Goal: Navigation & Orientation: Find specific page/section

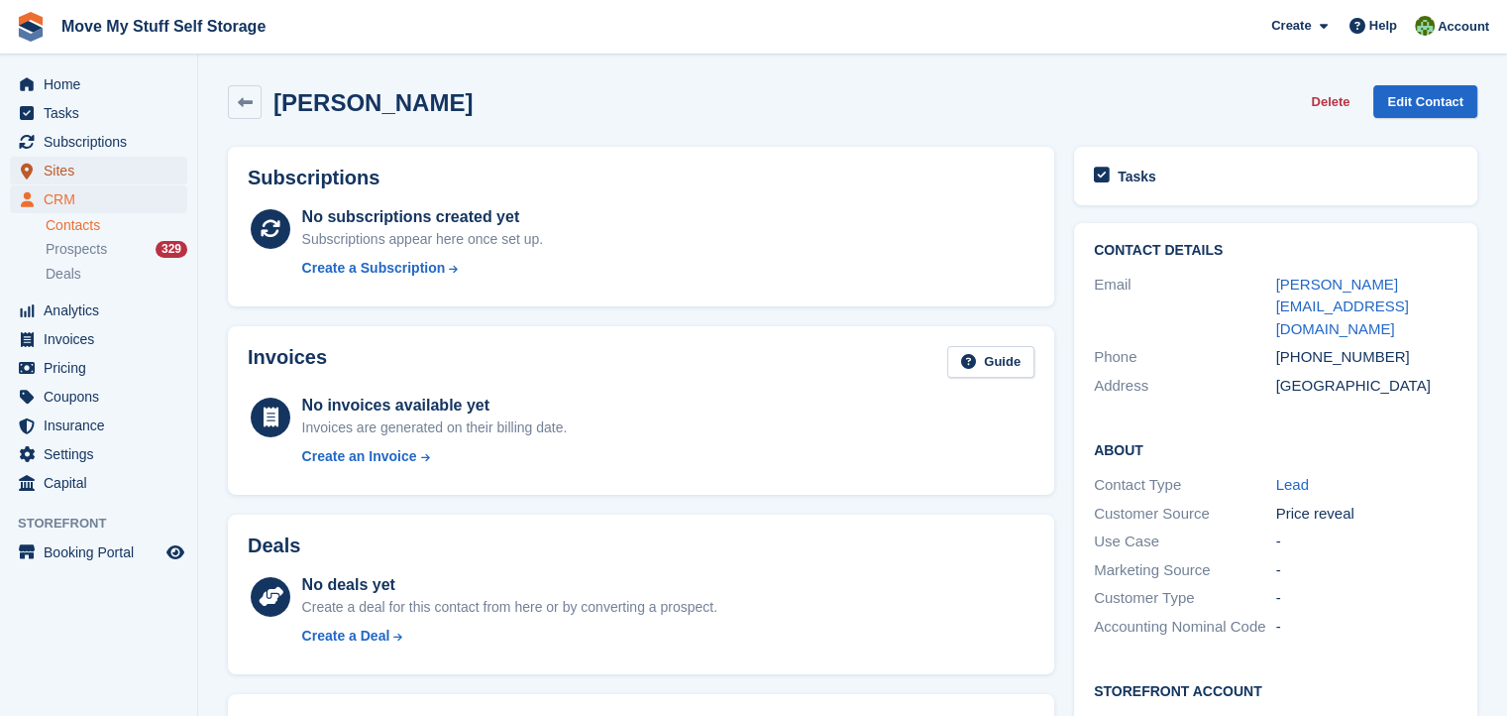
click at [49, 175] on span "Sites" at bounding box center [103, 171] width 119 height 28
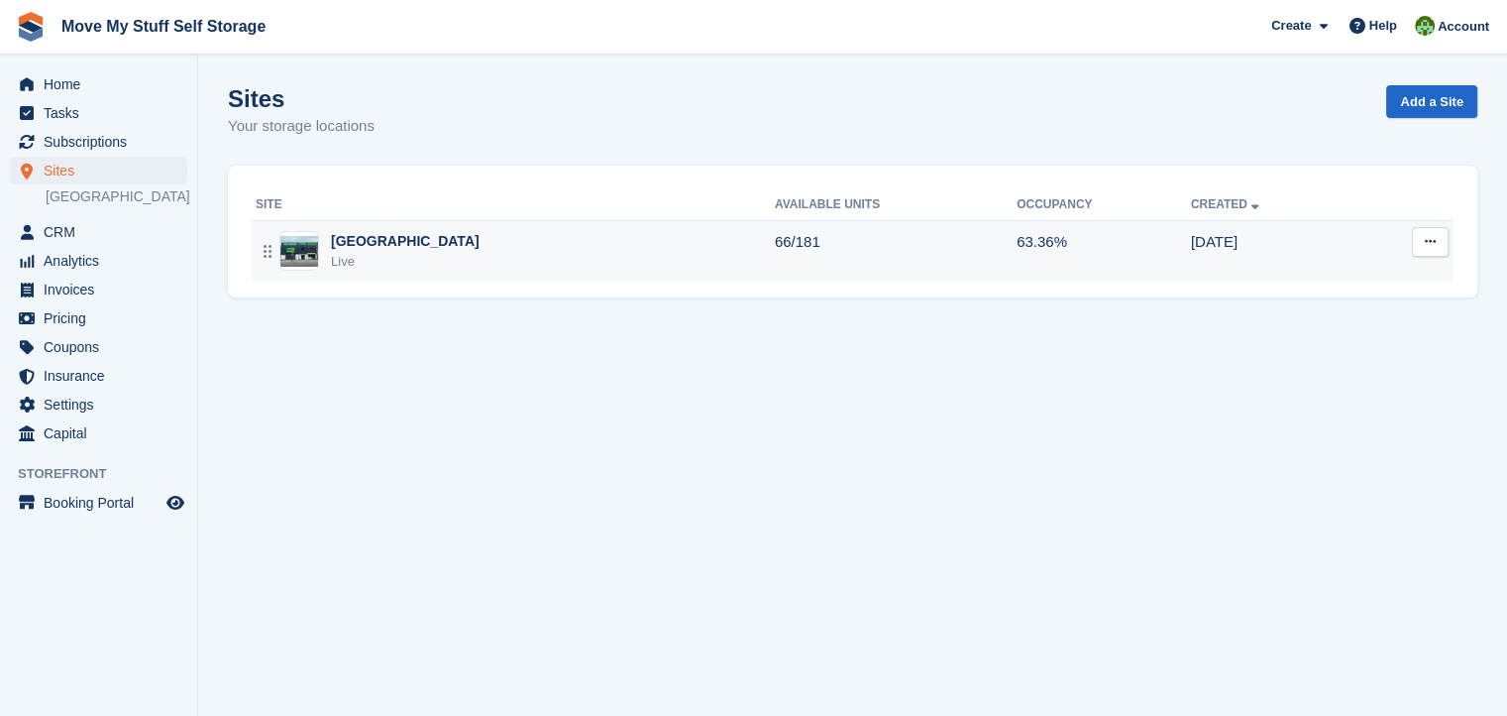
click at [389, 240] on div "[GEOGRAPHIC_DATA]" at bounding box center [405, 241] width 149 height 21
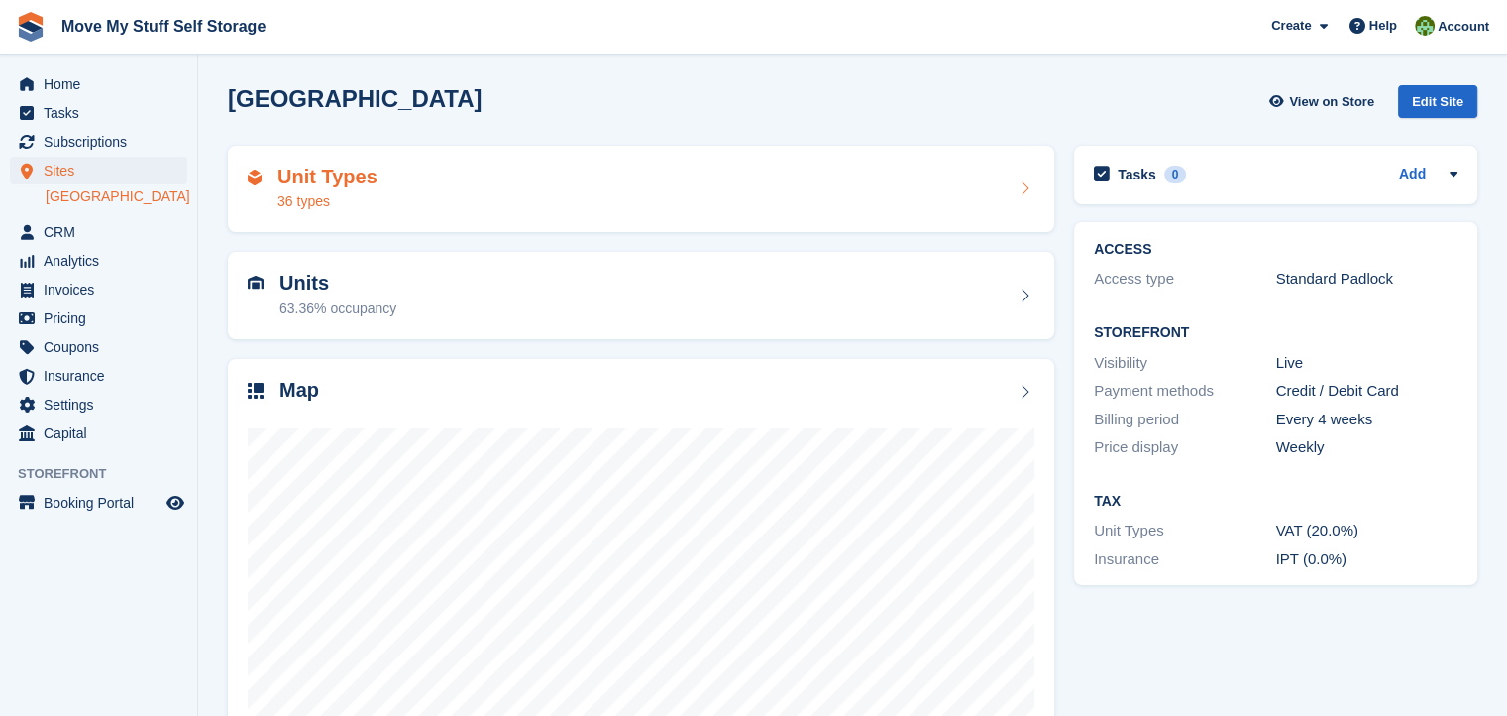
click at [345, 180] on h2 "Unit Types" at bounding box center [327, 177] width 100 height 23
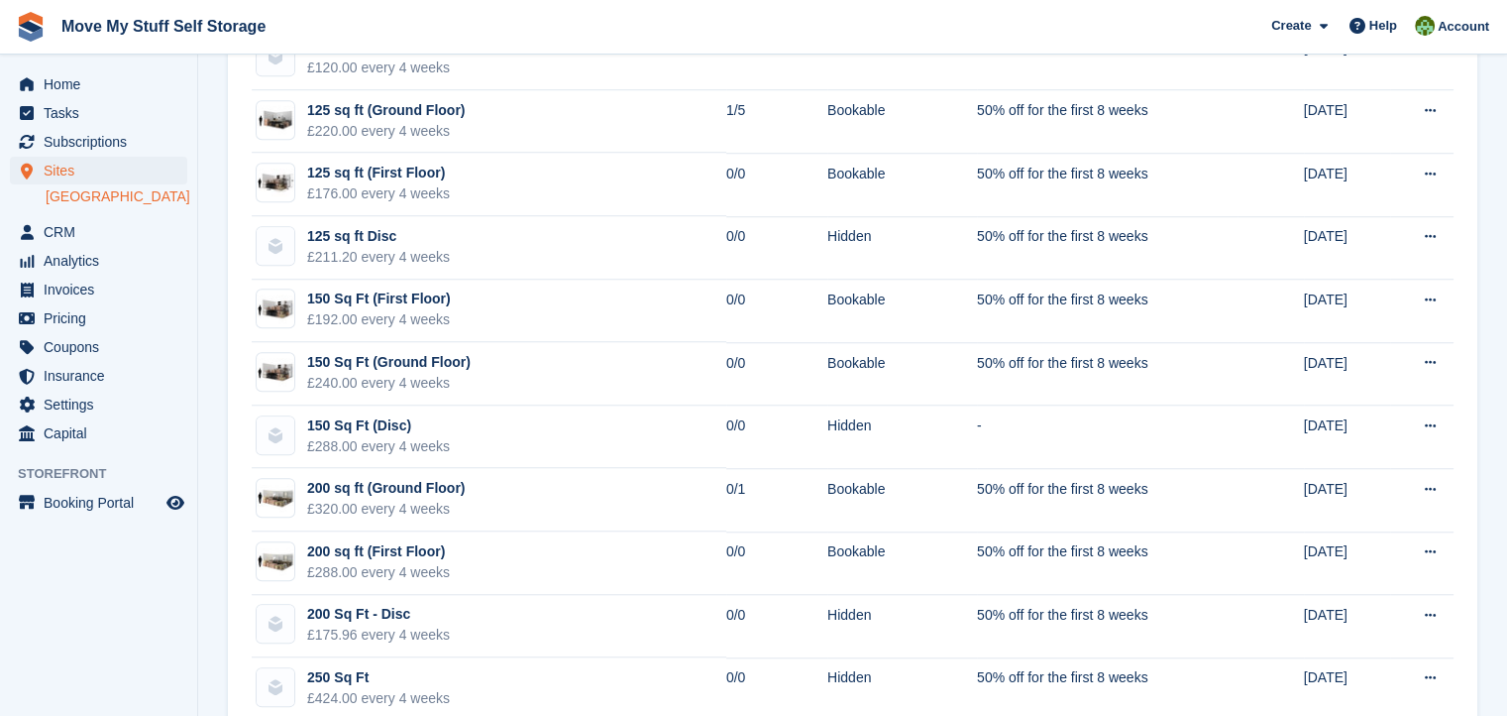
scroll to position [1588, 0]
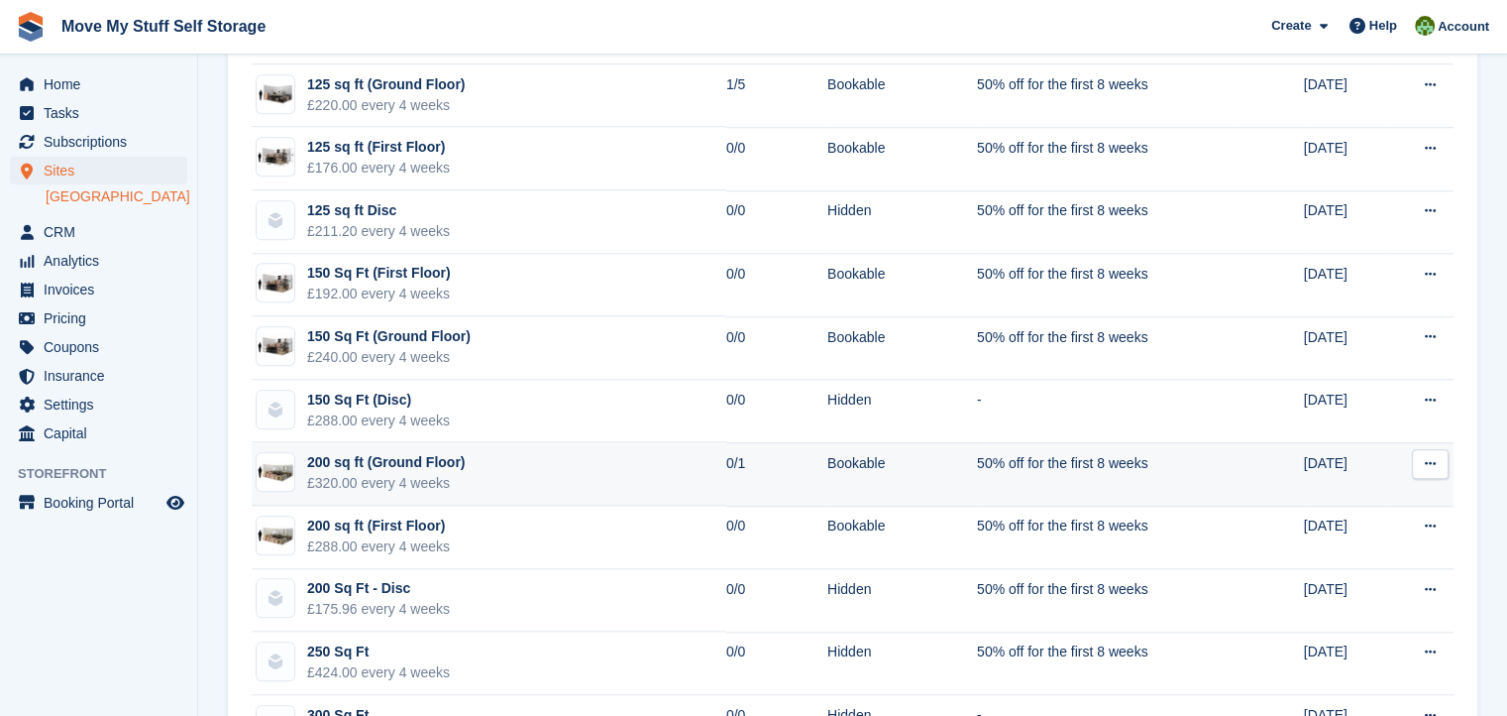
click at [361, 453] on div "200 sq ft (Ground Floor)" at bounding box center [386, 462] width 158 height 21
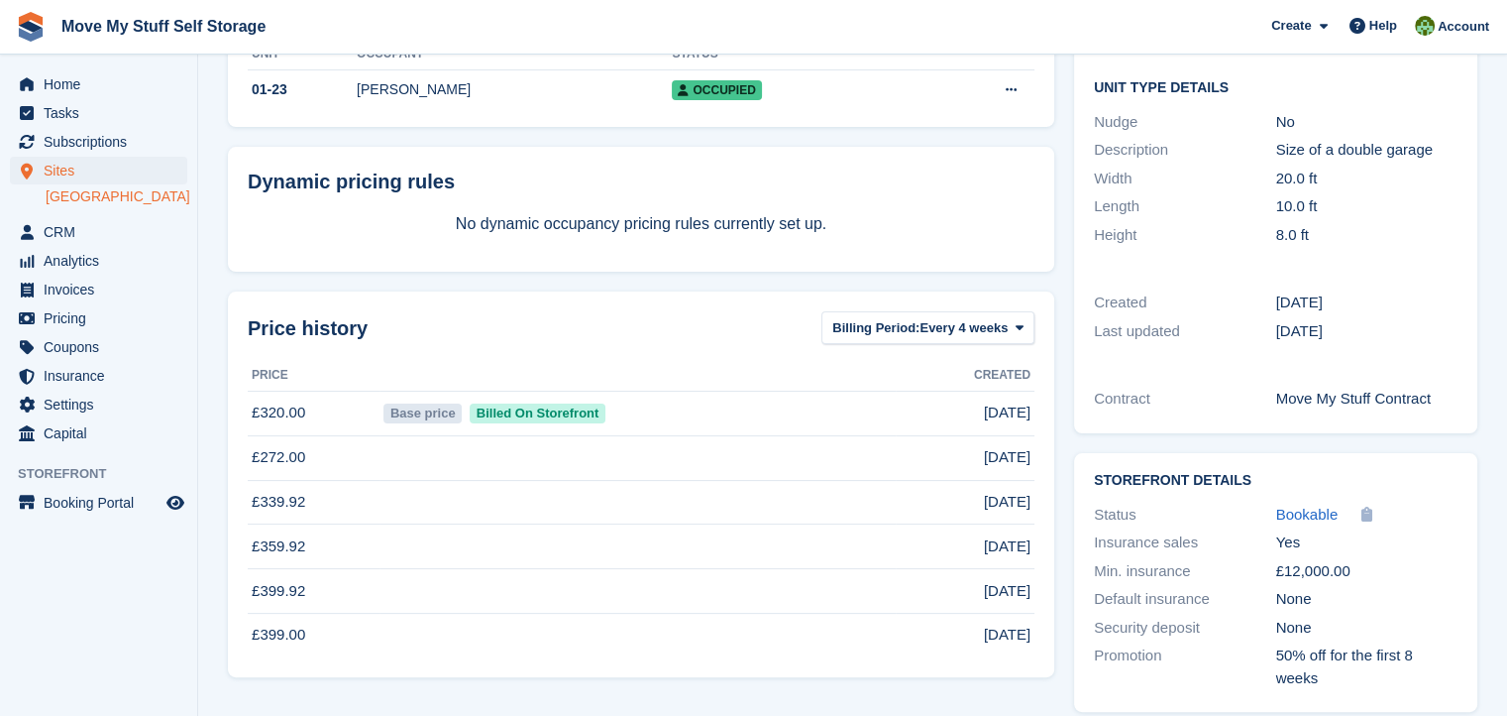
scroll to position [347, 0]
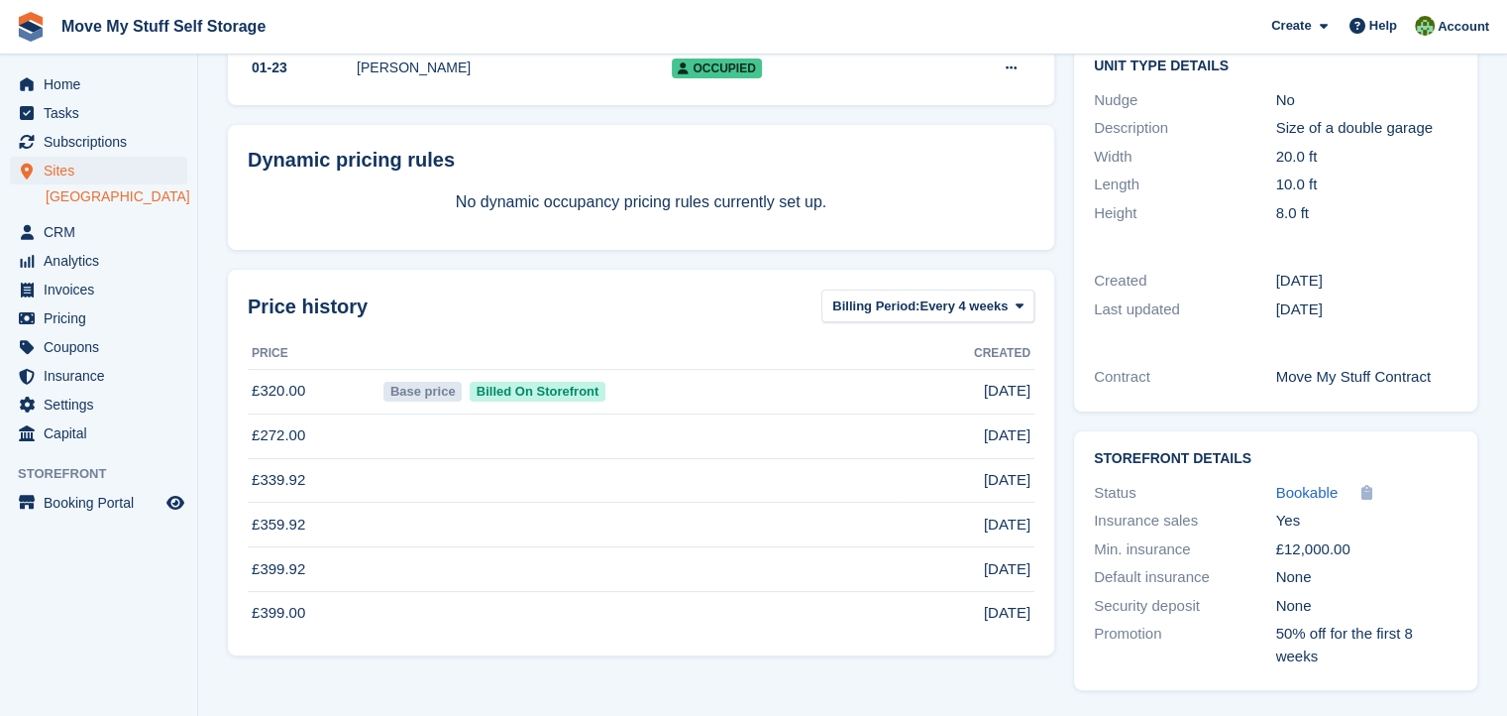
click at [1352, 549] on div "£12,000.00" at bounding box center [1367, 549] width 182 height 23
